Goal: Communication & Community: Ask a question

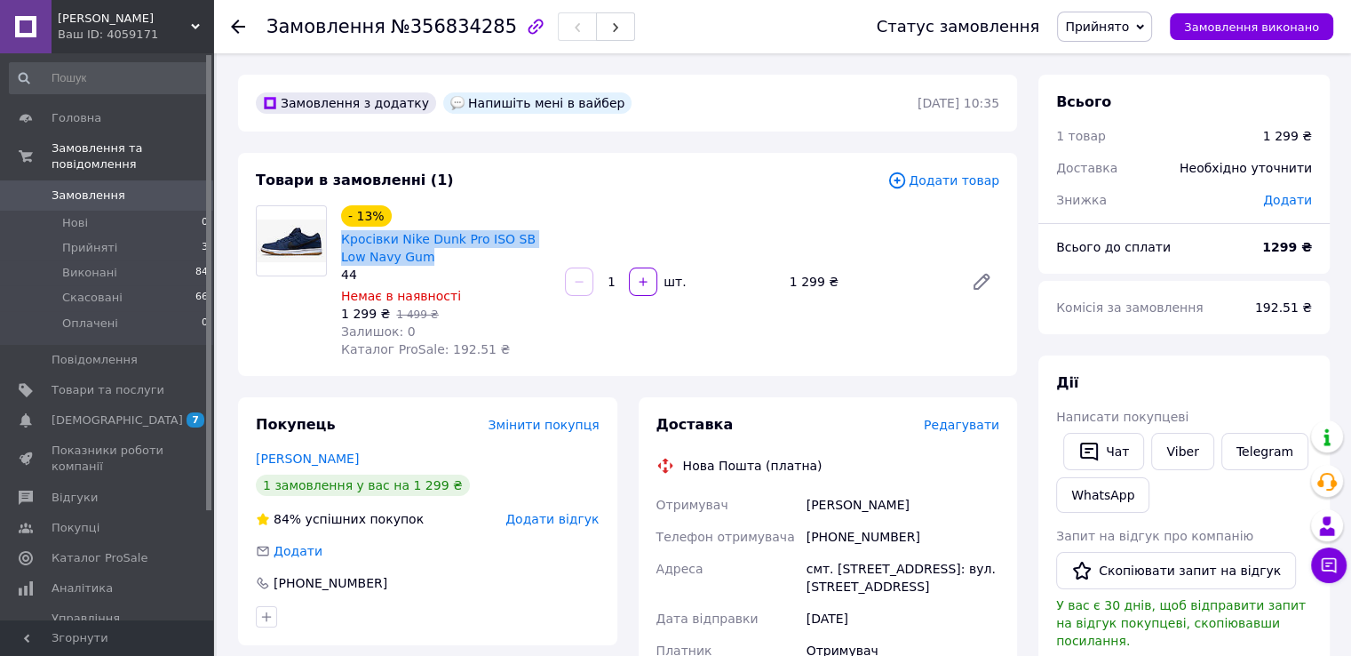
drag, startPoint x: 478, startPoint y: 275, endPoint x: 339, endPoint y: 263, distance: 139.2
click at [339, 263] on div "Кросівки Nike Dunk Pro ISO SB Low Navy Gum" at bounding box center [445, 247] width 213 height 39
copy link "Кросівки Nike Dunk Pro ISO SB Low Navy Gum"
click at [383, 264] on link "Кросівки Nike Dunk Pro ISO SB Low Navy Gum" at bounding box center [438, 248] width 195 height 32
click at [1130, 470] on button "Чат" at bounding box center [1103, 451] width 81 height 37
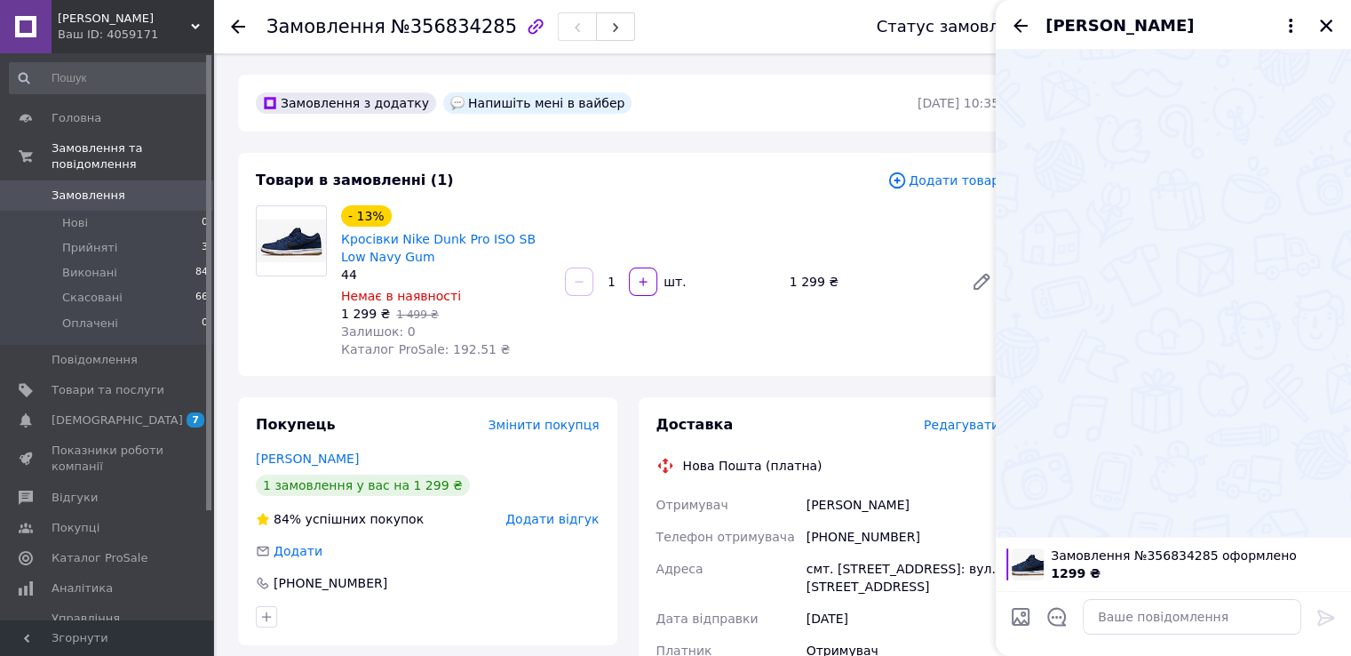
drag, startPoint x: 1146, startPoint y: 592, endPoint x: 1150, endPoint y: 604, distance: 12.9
click at [1150, 604] on div at bounding box center [1192, 617] width 233 height 50
click at [1145, 617] on textarea at bounding box center [1192, 617] width 219 height 36
paste textarea "Доброго дня, це з приводу замовлення на пром (Кросівки Nike Dunk Pro ISO SB Low…"
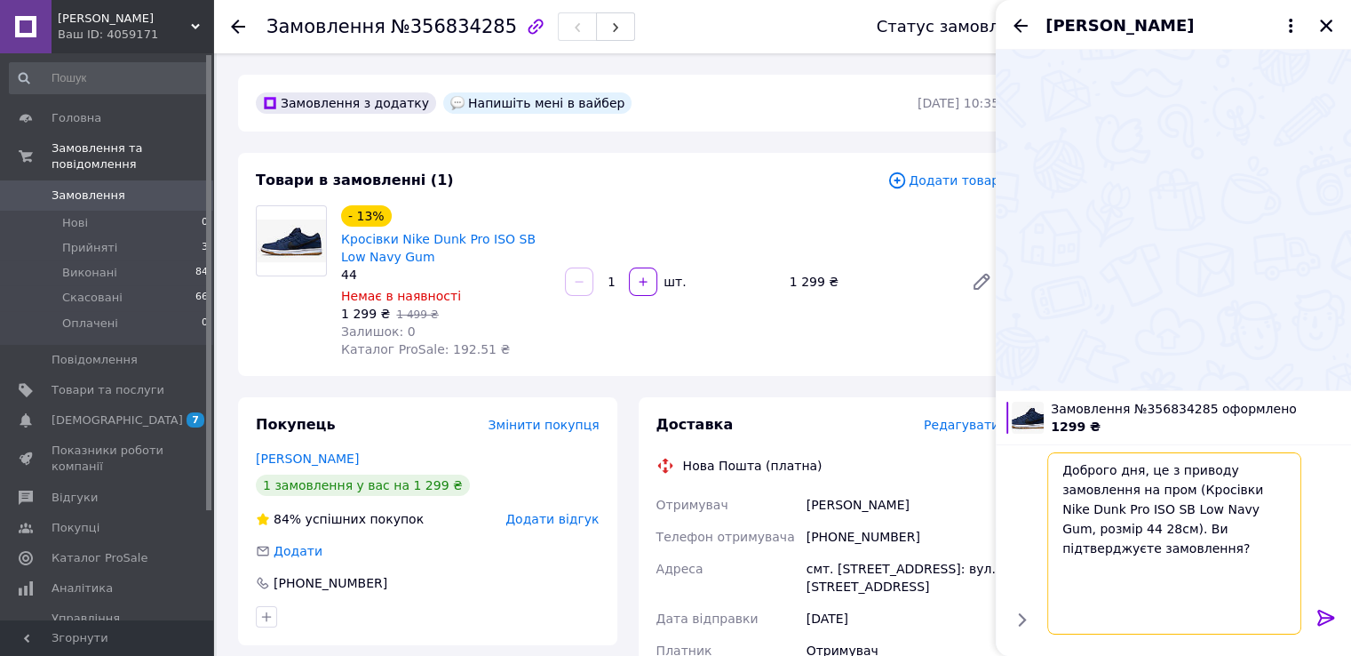
type textarea "Доброго дня, це з приводу замовлення на пром (Кросівки Nike Dunk Pro ISO SB Low…"
click at [1326, 616] on icon at bounding box center [1326, 617] width 21 height 21
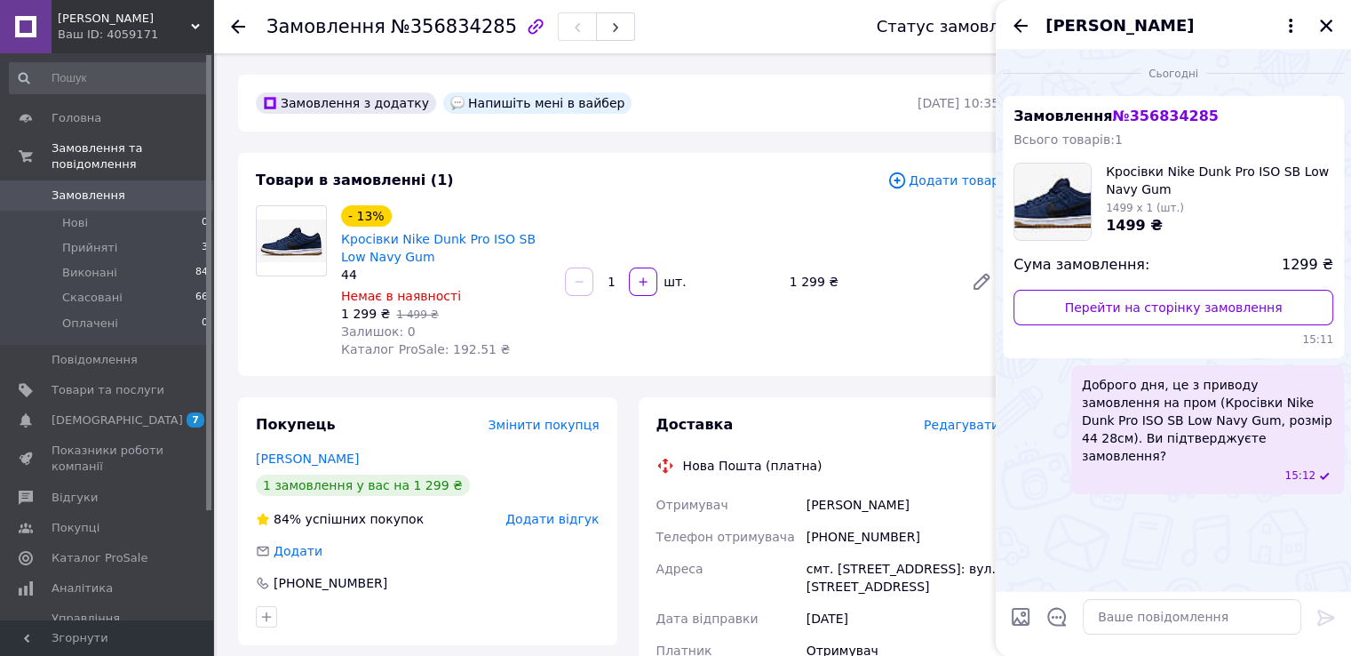
click at [786, 376] on div "Товари в замовленні (1) Додати товар - 13% Кросівки Nike Dunk Pro ISO SB Low Na…" at bounding box center [627, 264] width 779 height 223
